Goal: Transaction & Acquisition: Download file/media

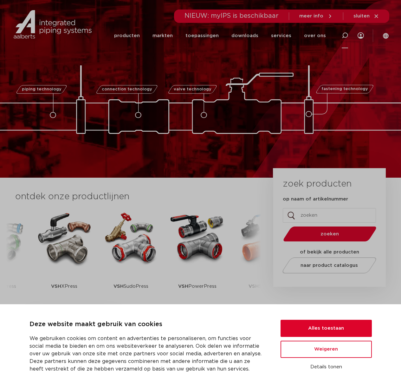
click at [344, 36] on icon at bounding box center [345, 35] width 6 height 6
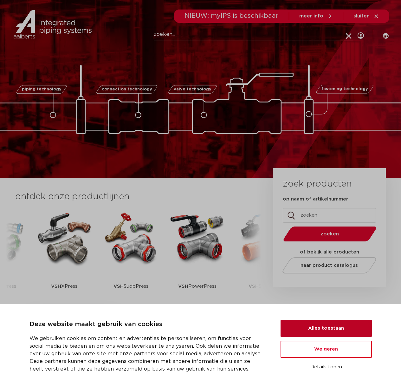
click at [326, 331] on button "Alles toestaan" at bounding box center [326, 328] width 91 height 17
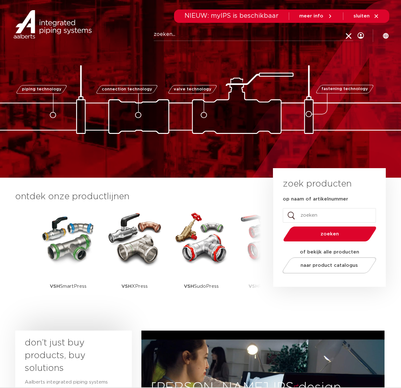
click at [375, 74] on img at bounding box center [201, 99] width 634 height 68
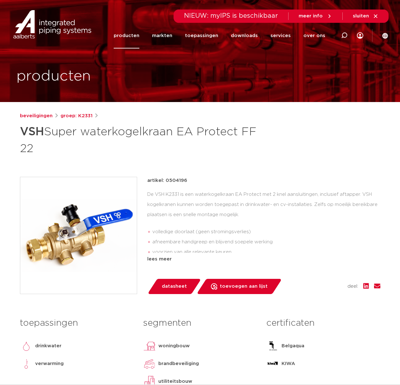
click at [179, 282] on span "datasheet" at bounding box center [174, 286] width 25 height 10
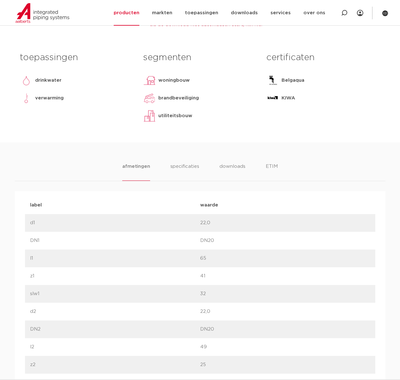
scroll to position [285, 0]
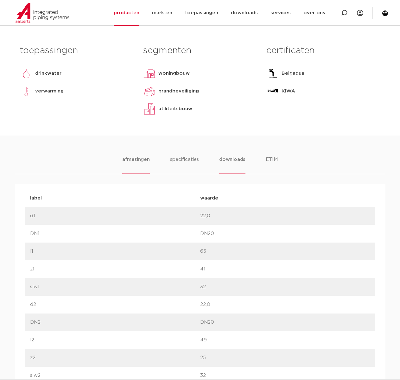
click at [226, 158] on li "downloads" at bounding box center [232, 165] width 26 height 18
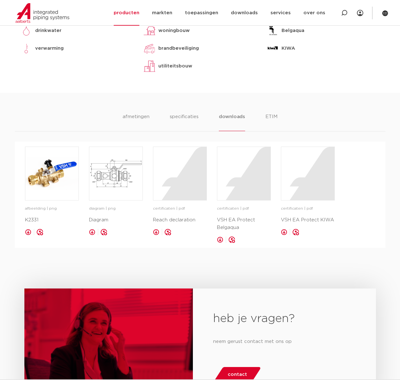
scroll to position [349, 0]
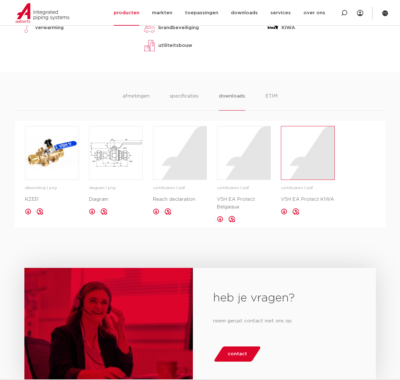
click at [293, 171] on div at bounding box center [307, 152] width 53 height 53
